Goal: Task Accomplishment & Management: Use online tool/utility

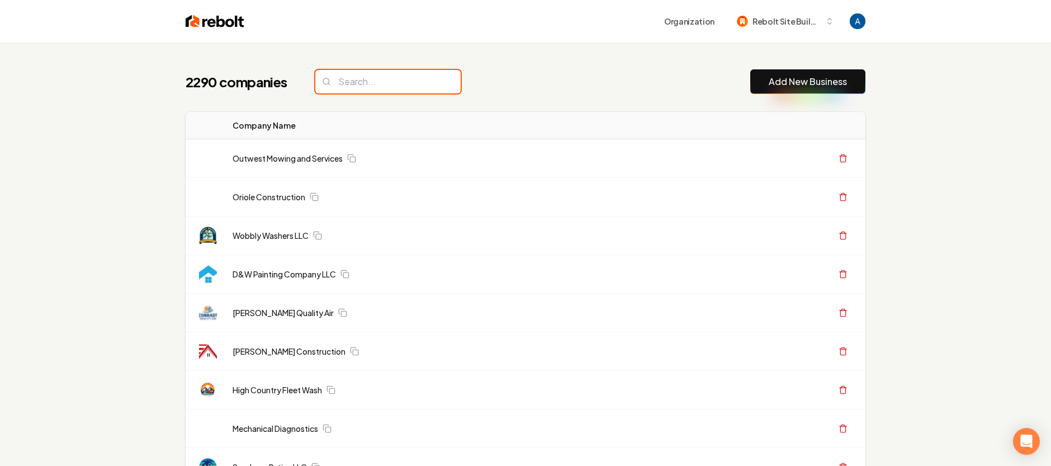
click at [362, 81] on input "search" at bounding box center [387, 81] width 145 height 23
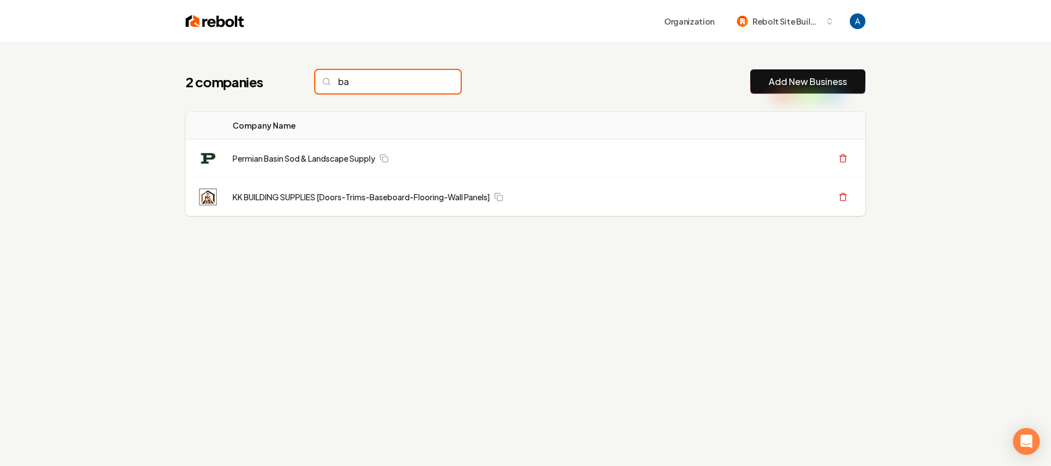
type input "b"
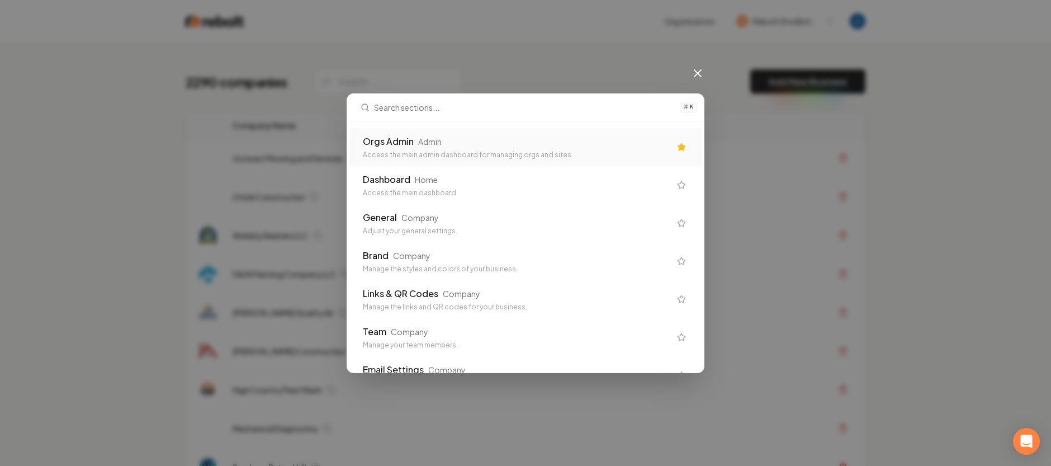
click at [384, 132] on div "Orgs Admin Admin Access the main admin dashboard for managing orgs and sites" at bounding box center [526, 147] width 352 height 38
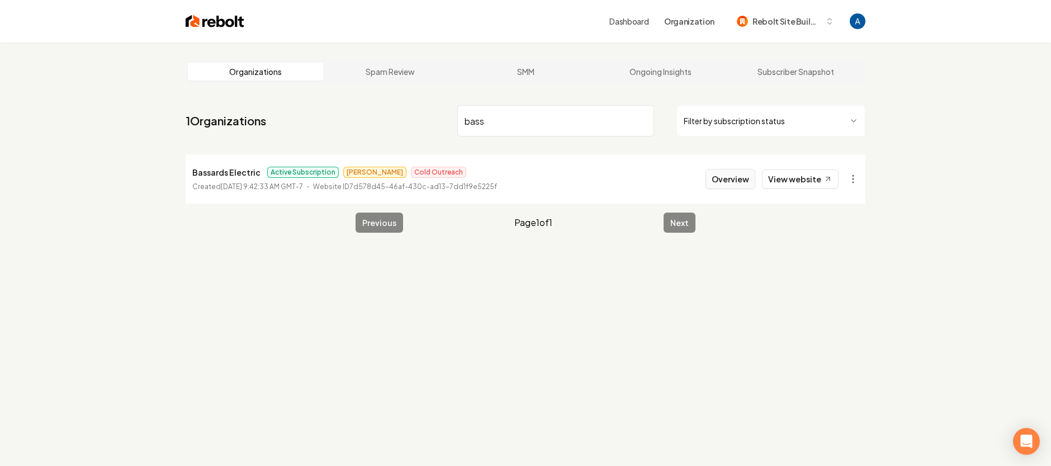
type input "bass"
click at [716, 182] on button "Overview" at bounding box center [731, 179] width 50 height 20
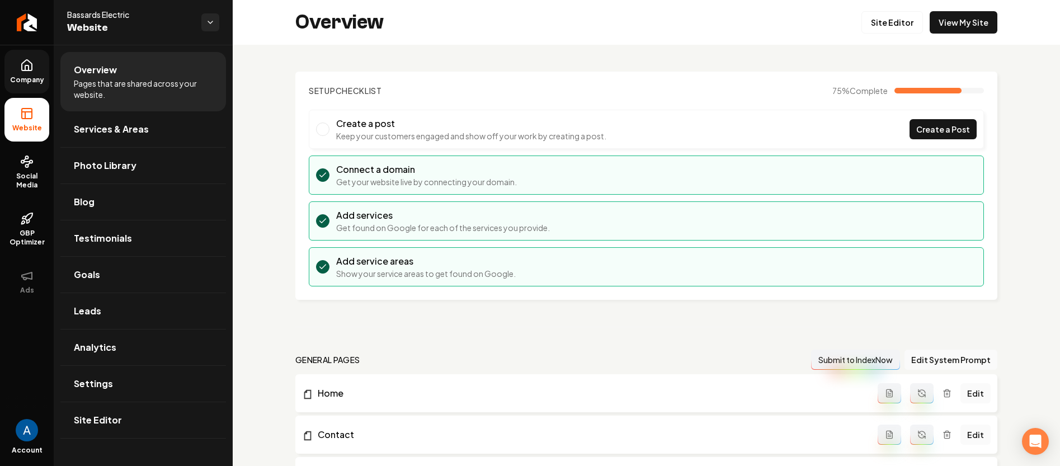
click at [26, 70] on icon at bounding box center [27, 65] width 10 height 11
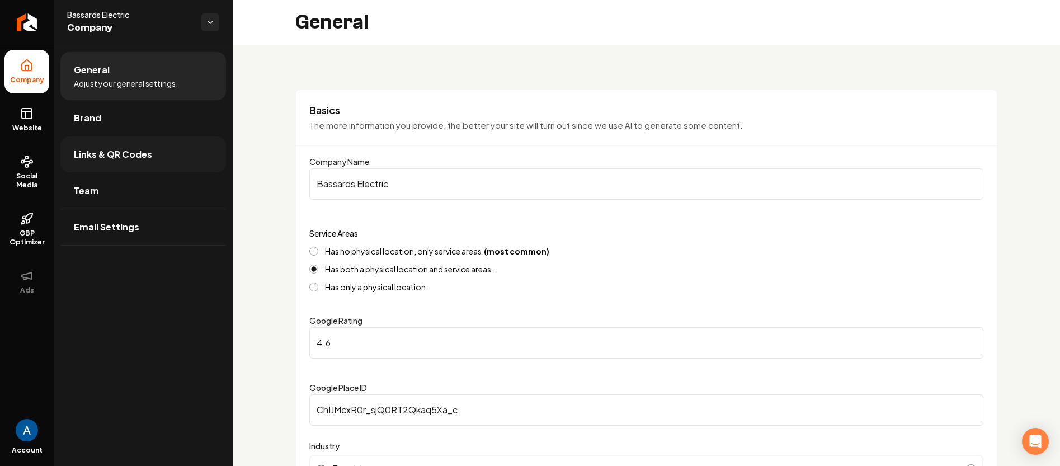
click at [101, 153] on span "Links & QR Codes" at bounding box center [113, 154] width 78 height 13
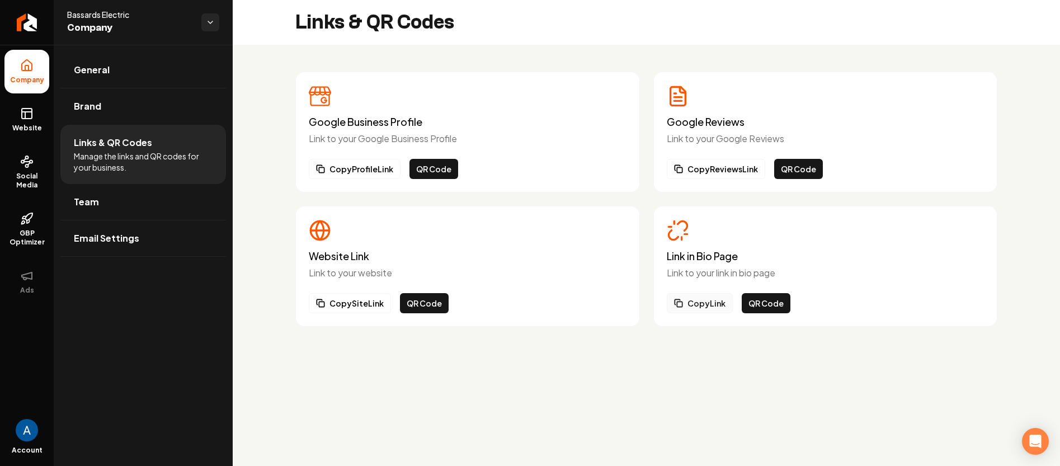
click at [699, 306] on button "Copy Link" at bounding box center [700, 303] width 66 height 20
click at [25, 25] on icon "Return to dashboard" at bounding box center [24, 22] width 5 height 11
